Goal: Task Accomplishment & Management: Complete application form

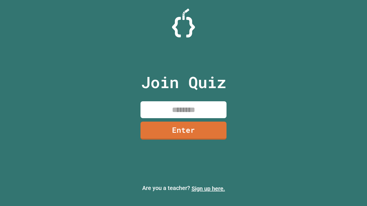
click at [208, 189] on link "Sign up here." at bounding box center [208, 188] width 34 height 7
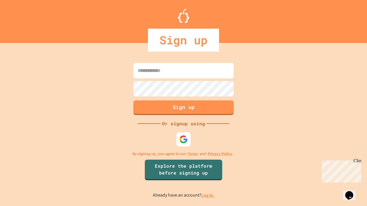
click at [208, 195] on link "Log in." at bounding box center [207, 195] width 13 height 6
